Goal: Information Seeking & Learning: Learn about a topic

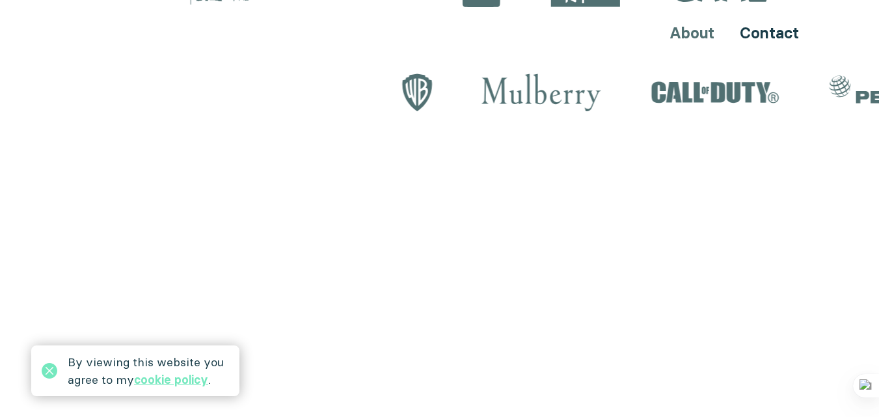
scroll to position [1683, 0]
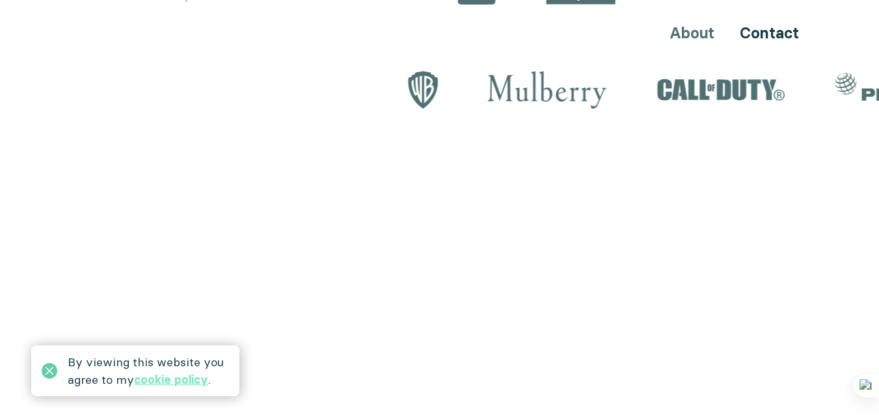
click at [44, 372] on icon at bounding box center [50, 371] width 16 height 16
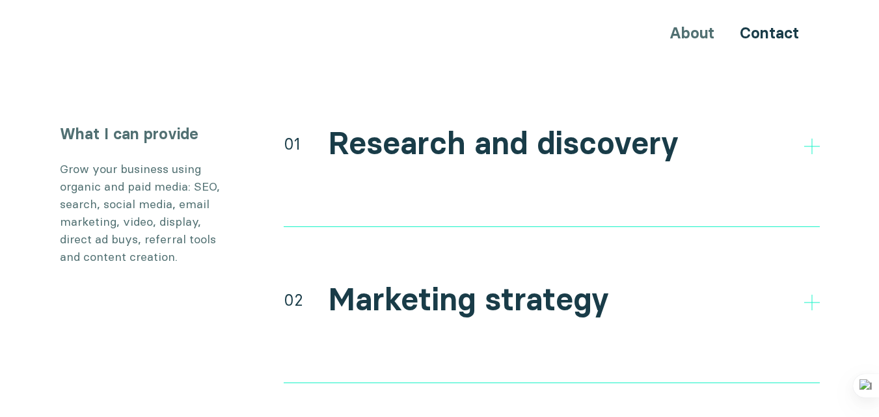
scroll to position [2404, 0]
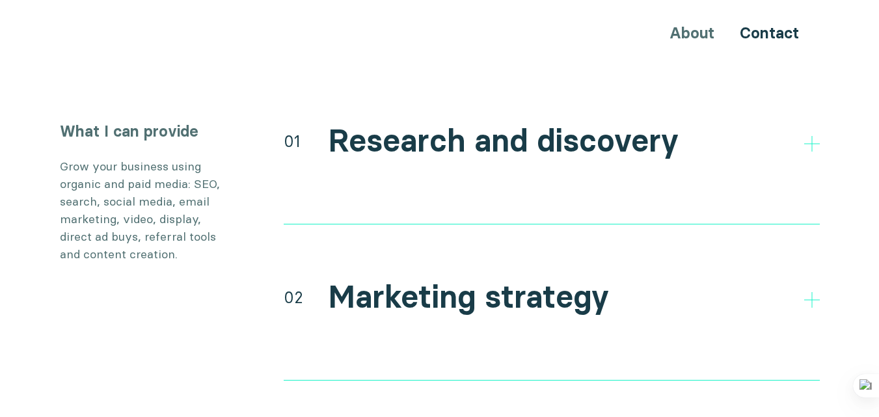
click at [450, 202] on li "Direct and indirect competitor research" at bounding box center [552, 212] width 536 height 21
click at [443, 202] on li "Direct and indirect competitor research" at bounding box center [552, 212] width 536 height 21
click at [813, 136] on icon at bounding box center [812, 144] width 16 height 16
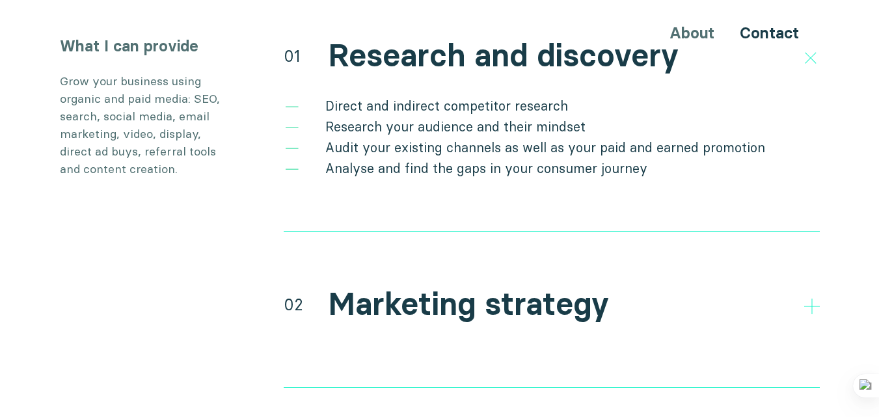
scroll to position [2536, 0]
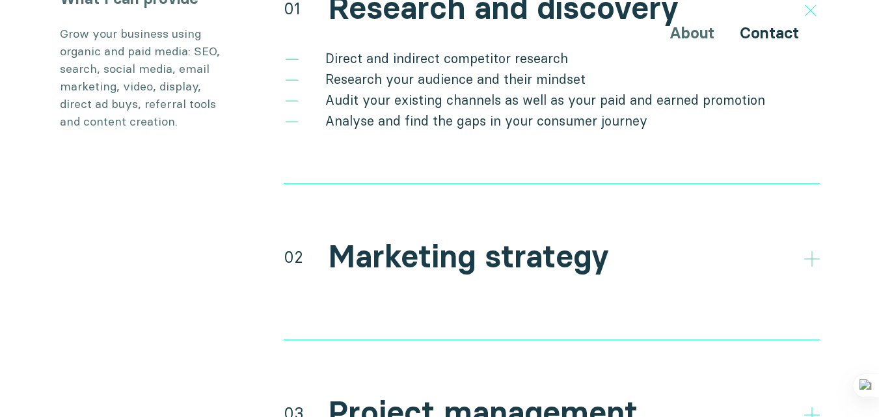
click at [809, 251] on icon at bounding box center [812, 259] width 16 height 16
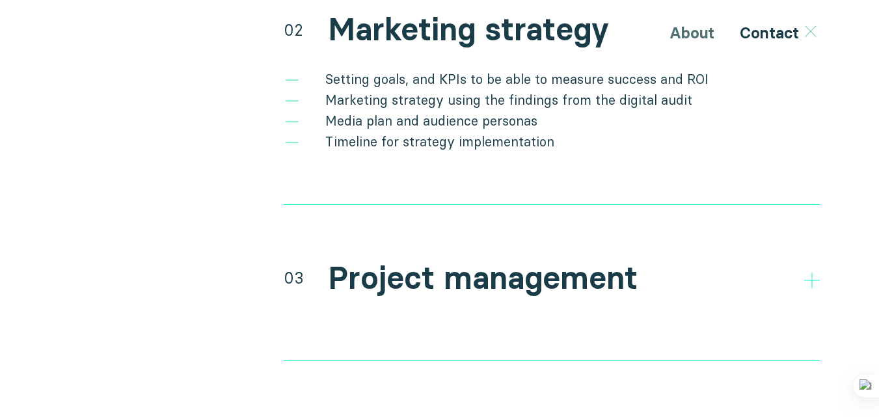
scroll to position [2764, 0]
click at [813, 272] on icon at bounding box center [812, 280] width 16 height 16
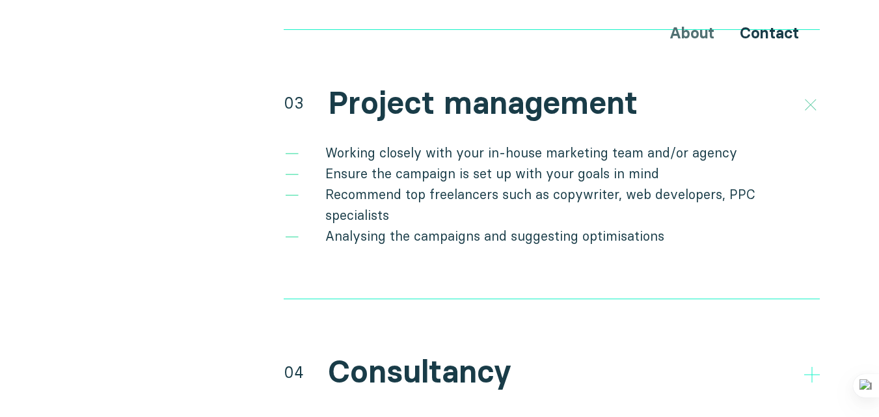
scroll to position [2940, 0]
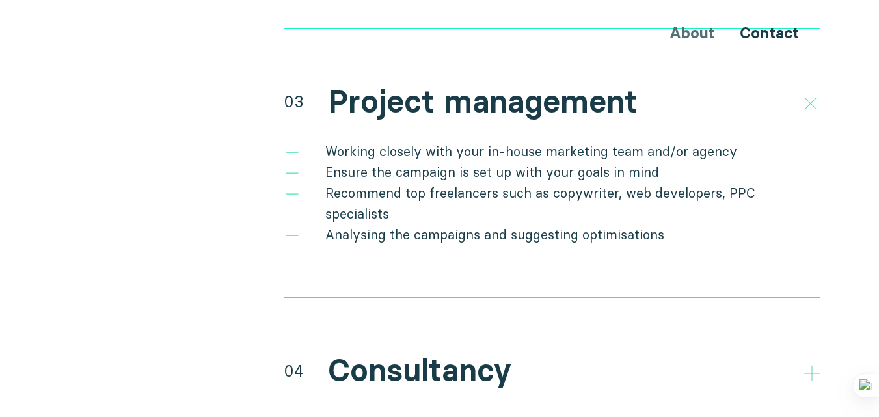
click at [815, 366] on icon at bounding box center [812, 374] width 16 height 16
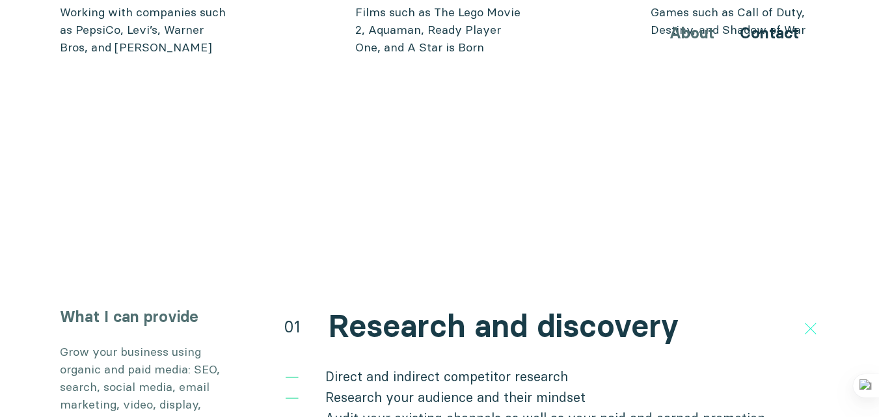
scroll to position [2218, 0]
click at [815, 318] on icon at bounding box center [810, 329] width 22 height 22
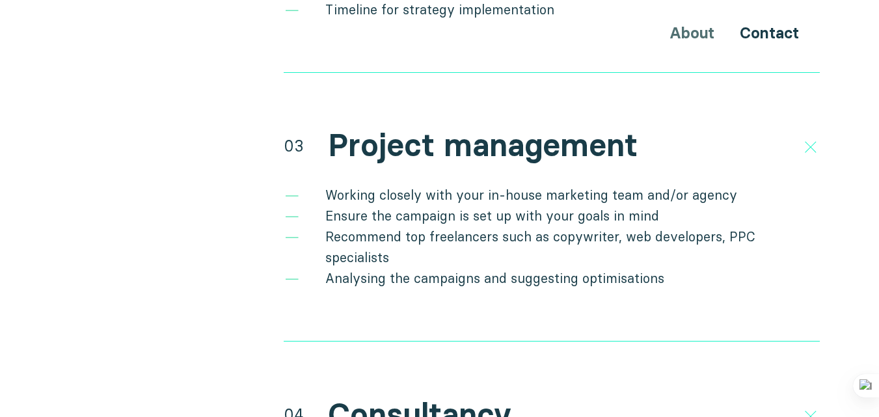
scroll to position [2806, 0]
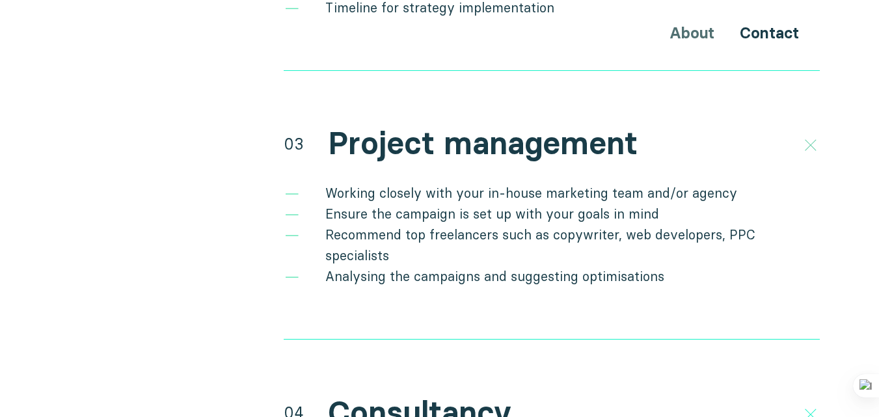
click at [817, 135] on icon at bounding box center [810, 146] width 22 height 22
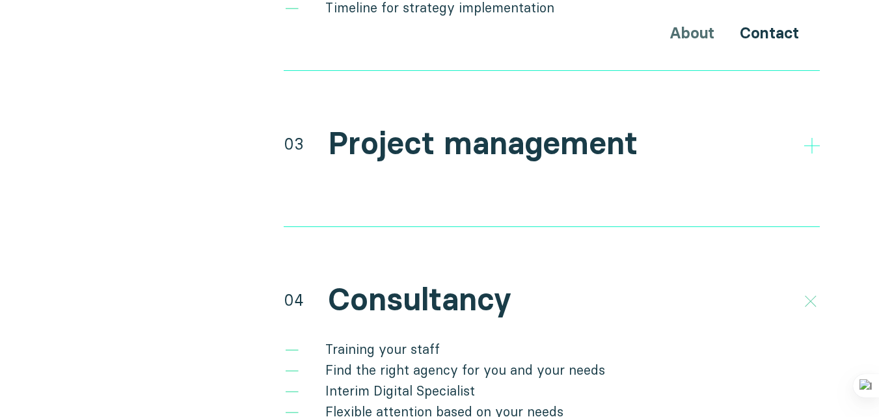
click at [813, 291] on icon at bounding box center [810, 302] width 22 height 22
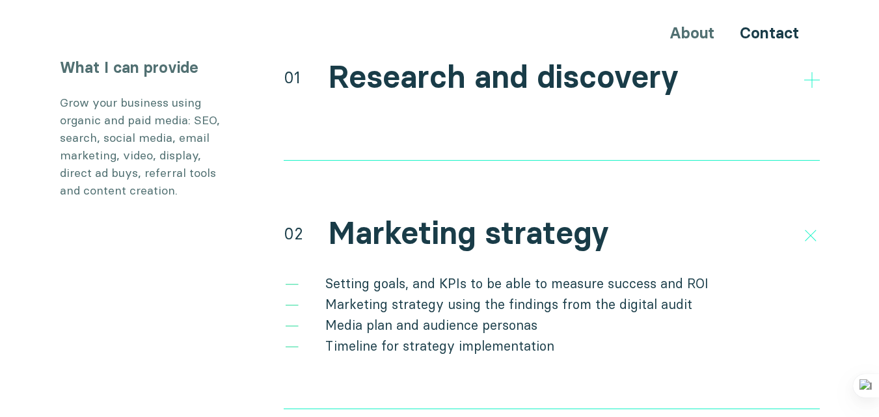
scroll to position [2454, 0]
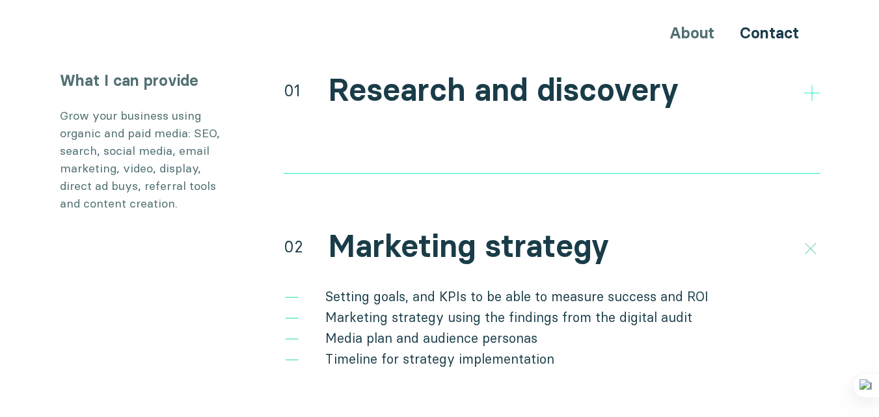
click at [810, 237] on icon at bounding box center [810, 248] width 22 height 22
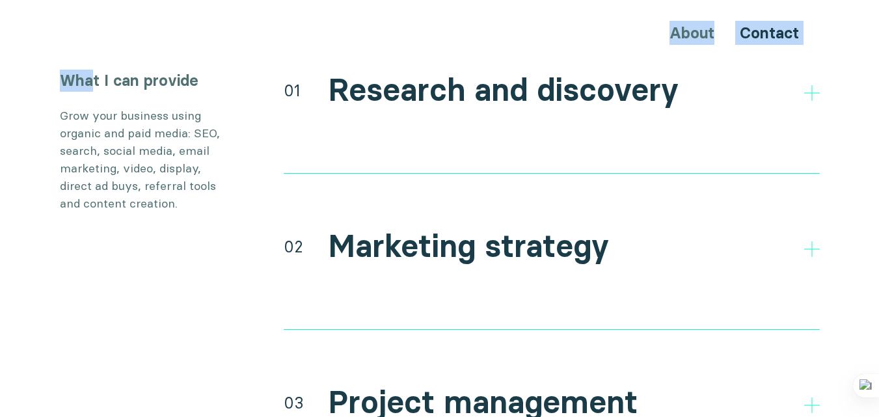
drag, startPoint x: 5, startPoint y: 29, endPoint x: 14, endPoint y: 34, distance: 10.2
click at [51, 43] on div "About Contact" at bounding box center [439, 33] width 879 height 24
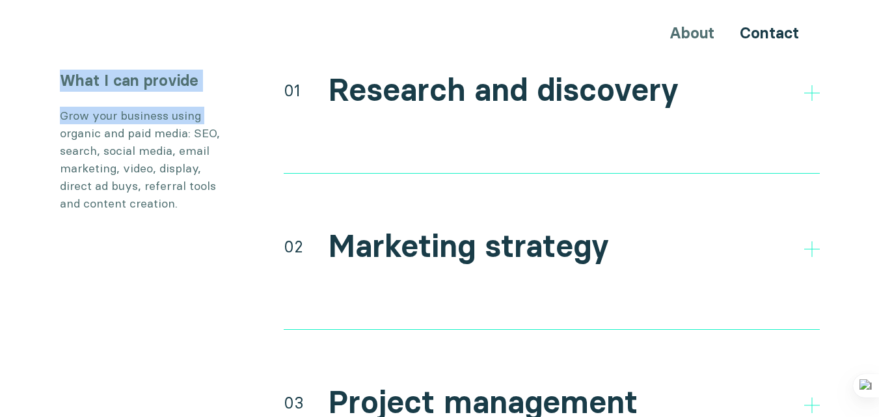
drag, startPoint x: 1, startPoint y: 64, endPoint x: 0, endPoint y: 9, distance: 54.7
click at [19, 75] on section "What I can provide Grow your business using organic and paid media: SEO, search…" at bounding box center [439, 382] width 879 height 625
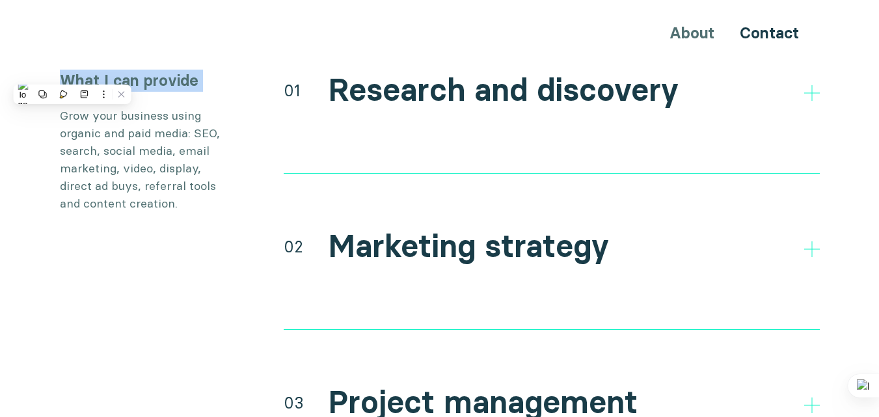
click at [0, 9] on body "About Contact Hi, I'm Ninia I am here to help your business increase your inter…" at bounding box center [439, 376] width 879 height 5660
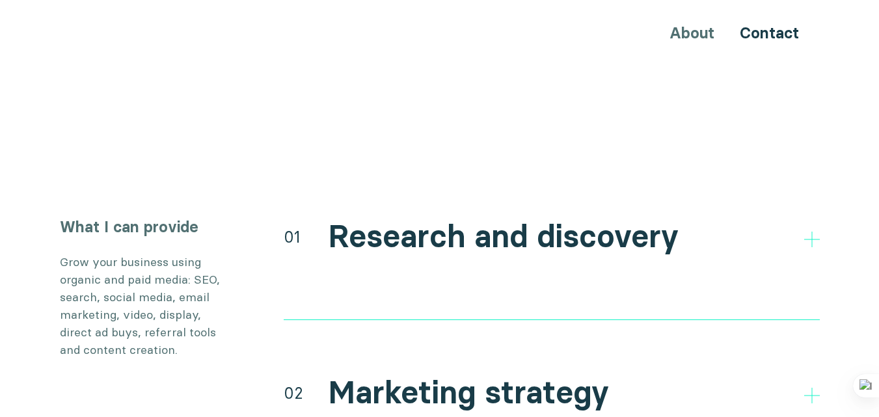
scroll to position [2519, 0]
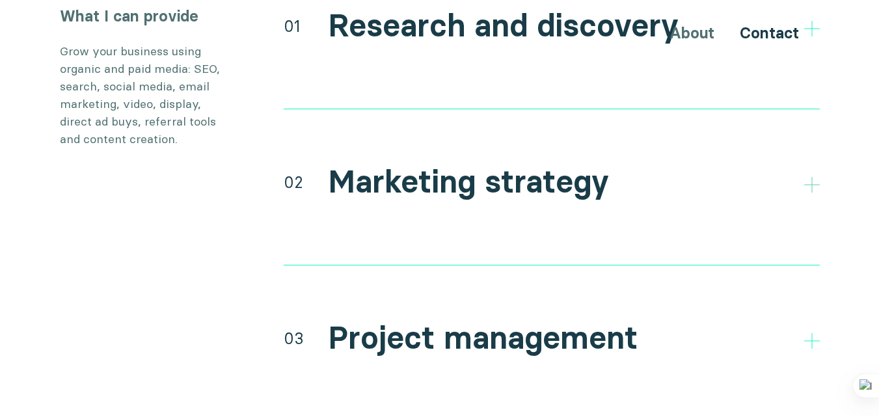
click at [811, 177] on polygon at bounding box center [812, 185] width 16 height 16
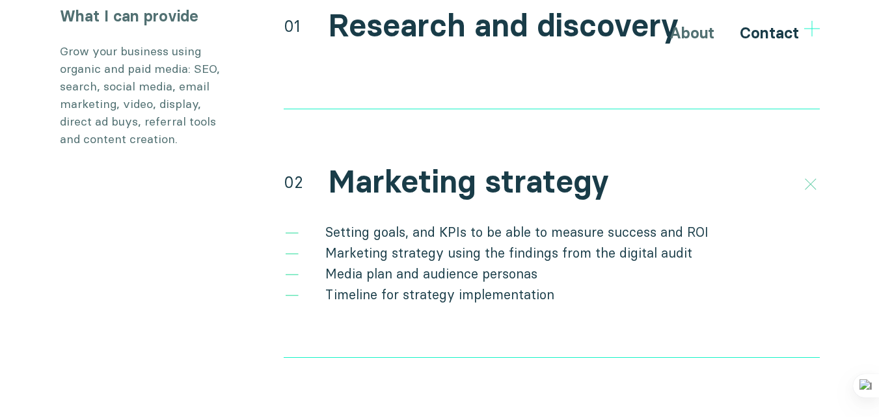
click at [806, 173] on icon at bounding box center [810, 184] width 22 height 22
